Goal: Task Accomplishment & Management: Manage account settings

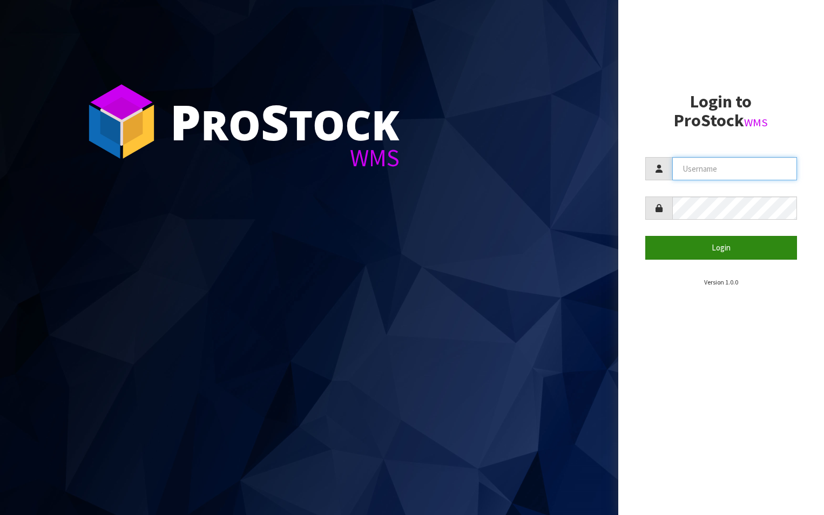
type input "aquacooler"
click at [732, 250] on button "Login" at bounding box center [721, 247] width 152 height 23
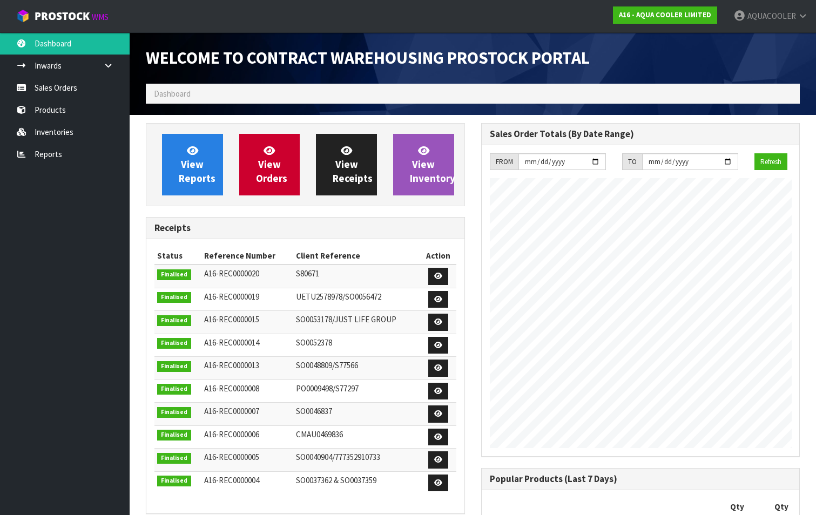
scroll to position [593, 335]
click at [64, 92] on link "Sales Orders" at bounding box center [65, 88] width 130 height 22
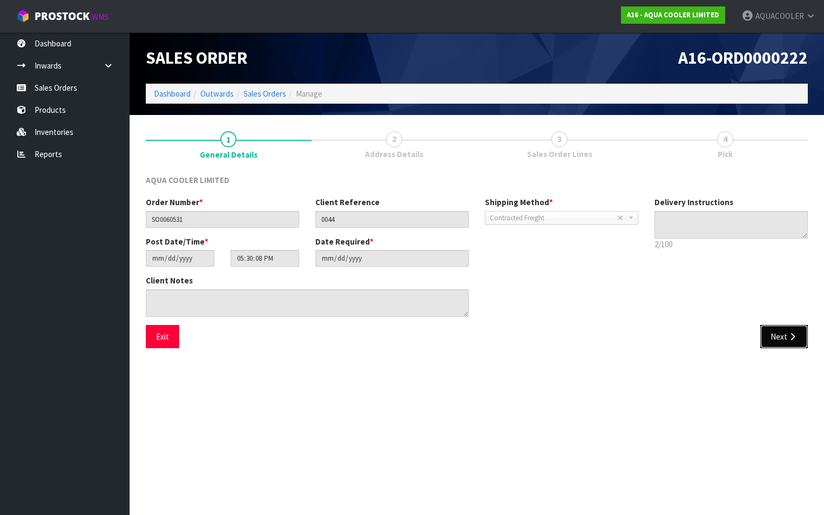
click at [782, 338] on button "Next" at bounding box center [784, 336] width 48 height 23
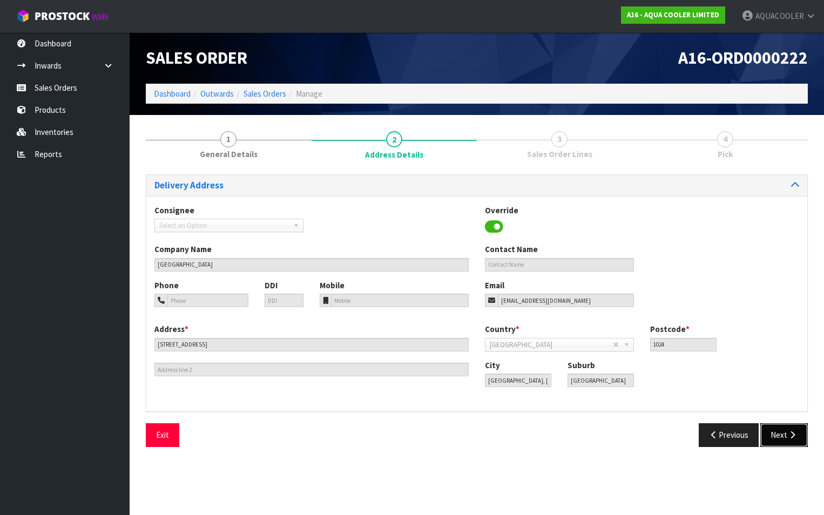
click at [782, 439] on button "Next" at bounding box center [784, 434] width 48 height 23
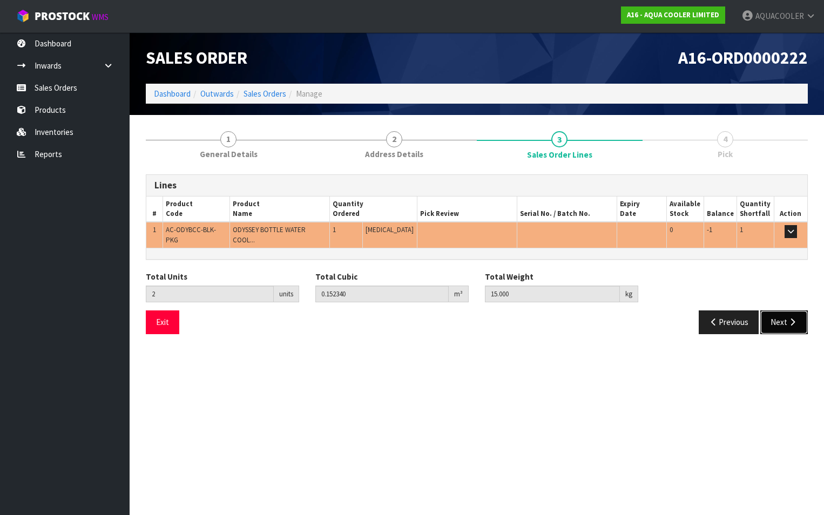
click at [775, 311] on button "Next" at bounding box center [784, 322] width 48 height 23
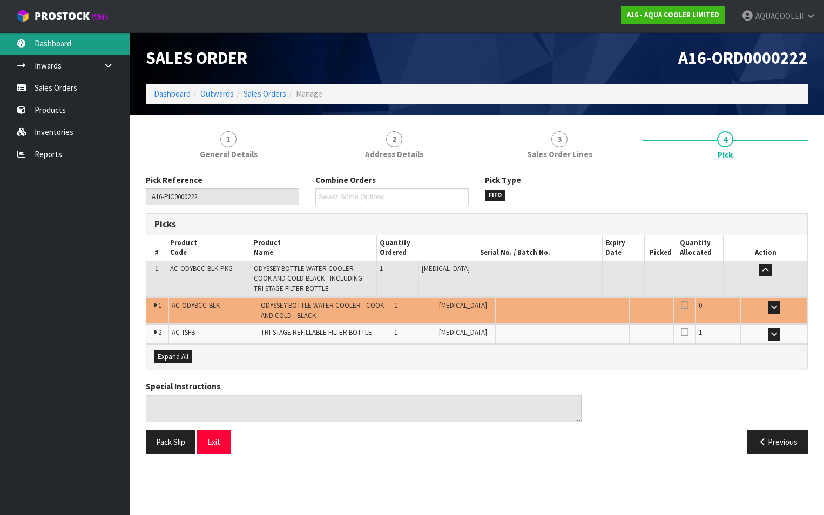
click at [56, 43] on link "Dashboard" at bounding box center [65, 43] width 130 height 22
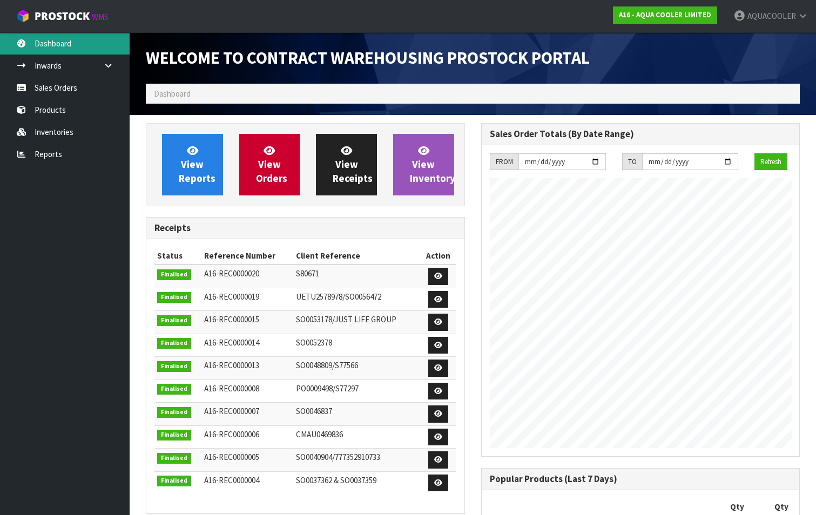
scroll to position [593, 335]
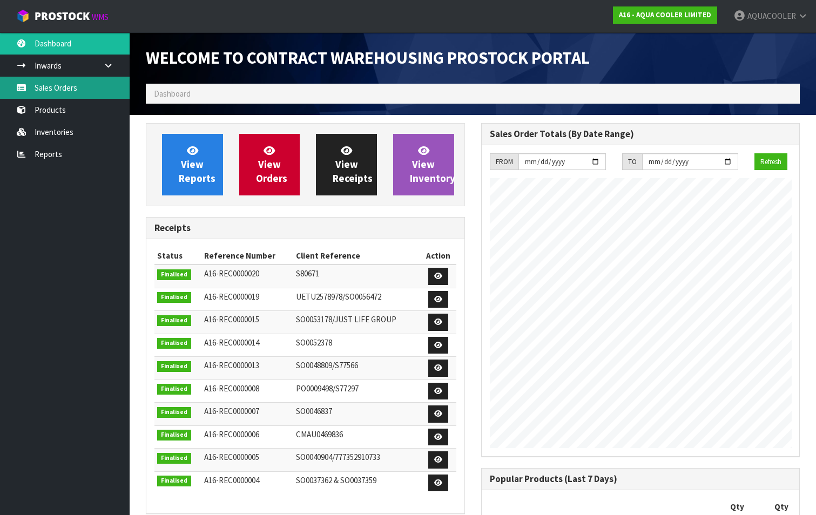
click at [58, 83] on link "Sales Orders" at bounding box center [65, 88] width 130 height 22
